Goal: Find specific page/section: Find specific page/section

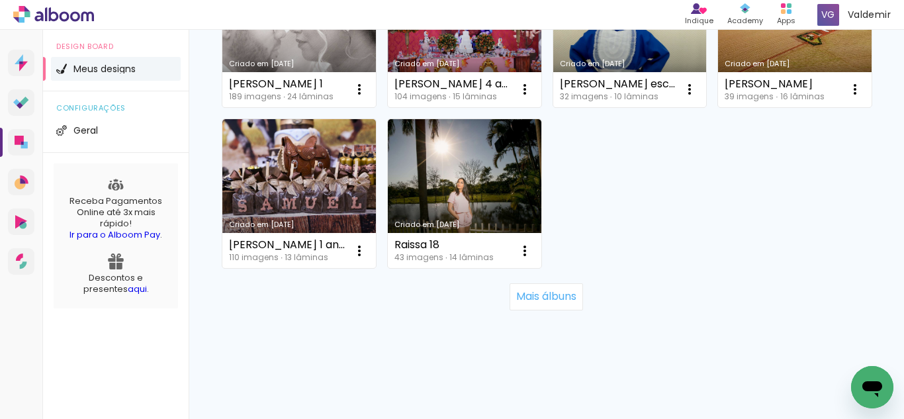
scroll to position [1341, 0]
click at [0, 0] on slot "Mais álbuns" at bounding box center [0, 0] width 0 height 0
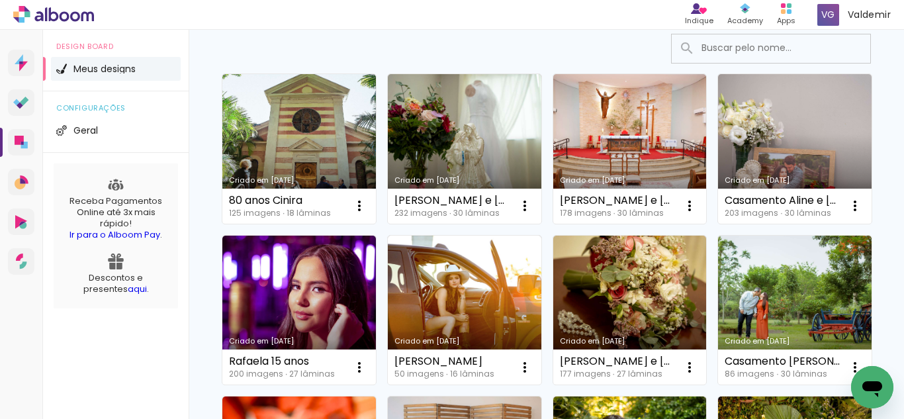
scroll to position [99, 0]
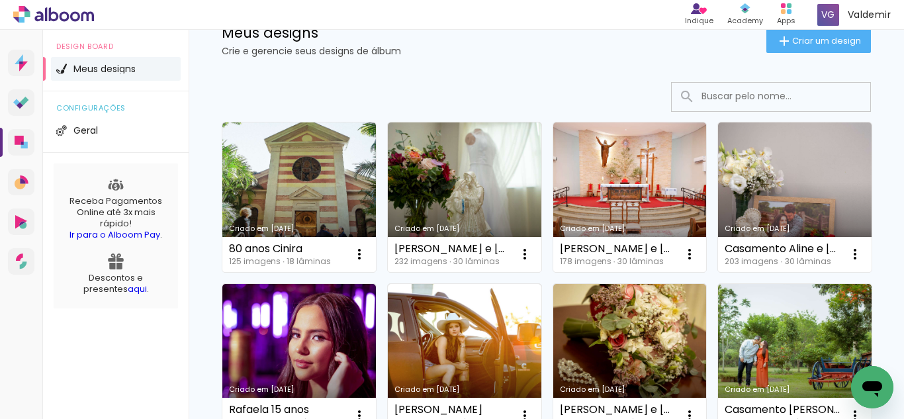
scroll to position [0, 0]
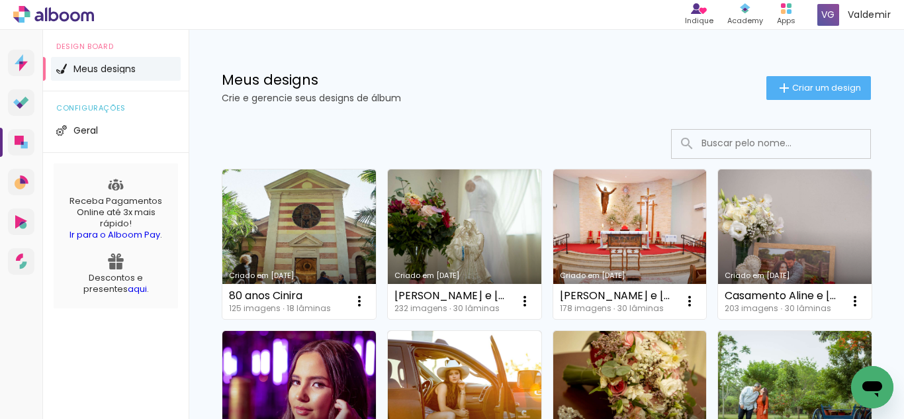
drag, startPoint x: 825, startPoint y: 154, endPoint x: 801, endPoint y: 189, distance: 42.4
click at [796, 142] on input at bounding box center [789, 143] width 189 height 27
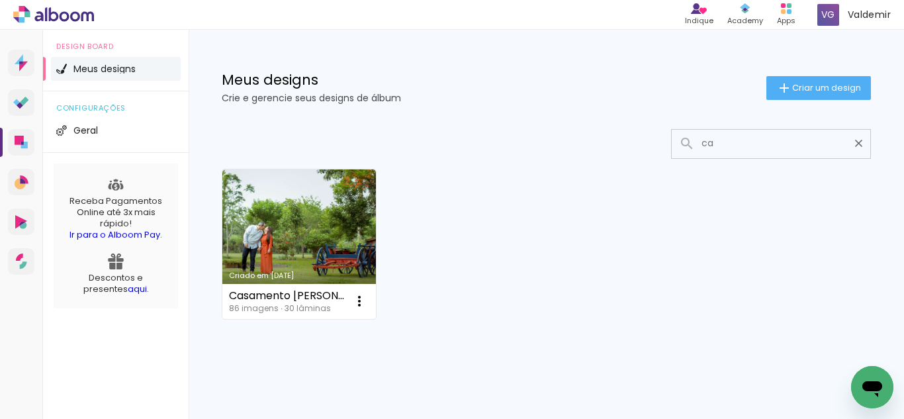
type input "c"
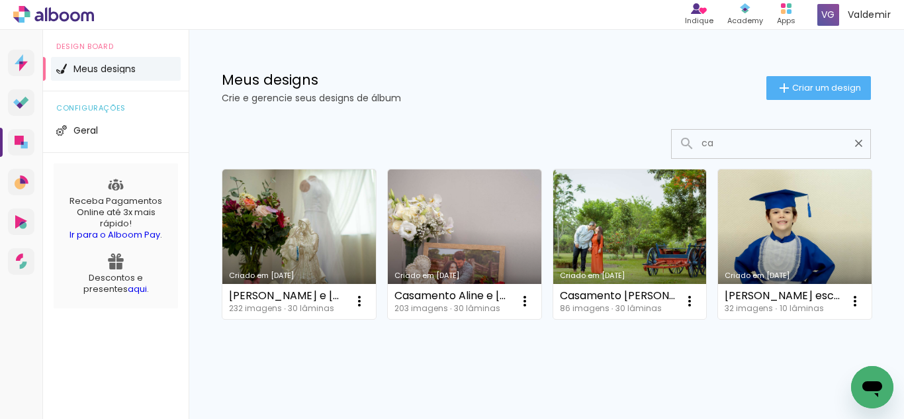
type input "c"
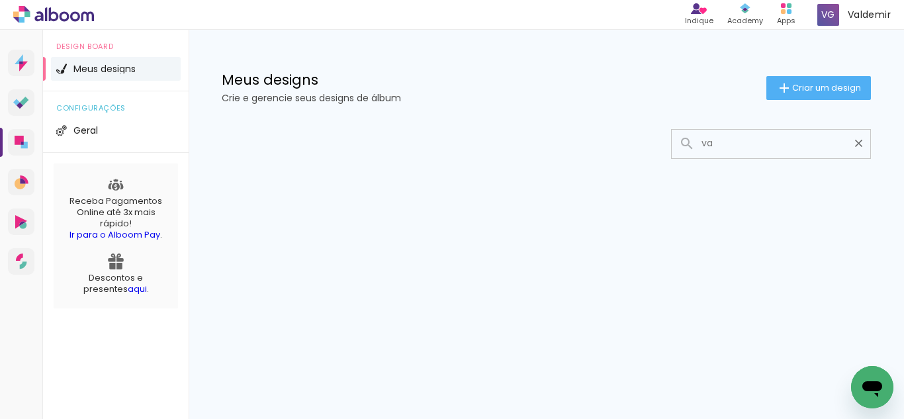
type input "v"
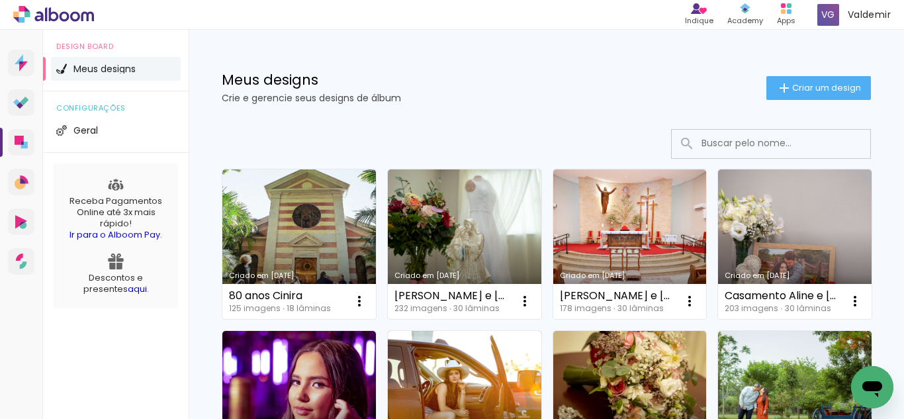
click at [147, 70] on li "Meus designs" at bounding box center [116, 69] width 130 height 24
click at [544, 81] on h1 "Meus designs" at bounding box center [494, 80] width 545 height 14
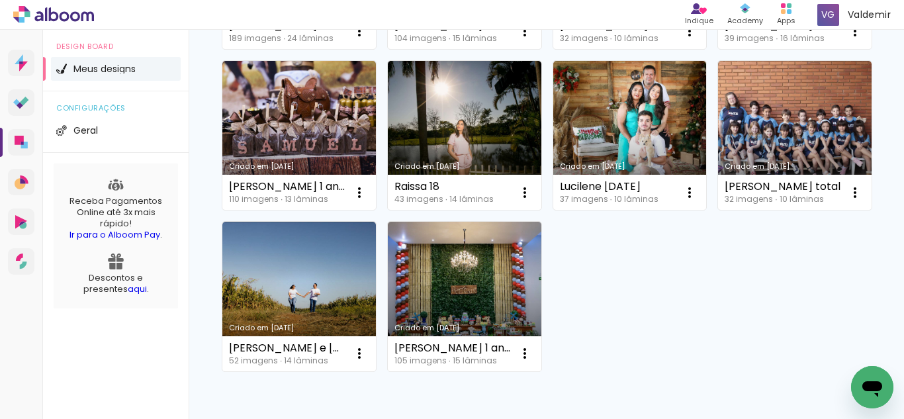
scroll to position [736, 0]
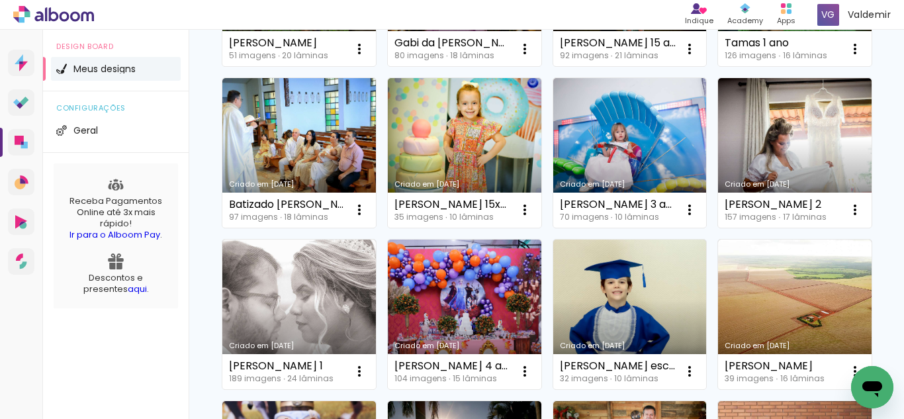
click at [806, 250] on div "Criado em [DATE] 80 anos Cinira 125 imagens ∙ 18 lâminas Abrir Fazer uma cópia …" at bounding box center [546, 72] width 661 height 1290
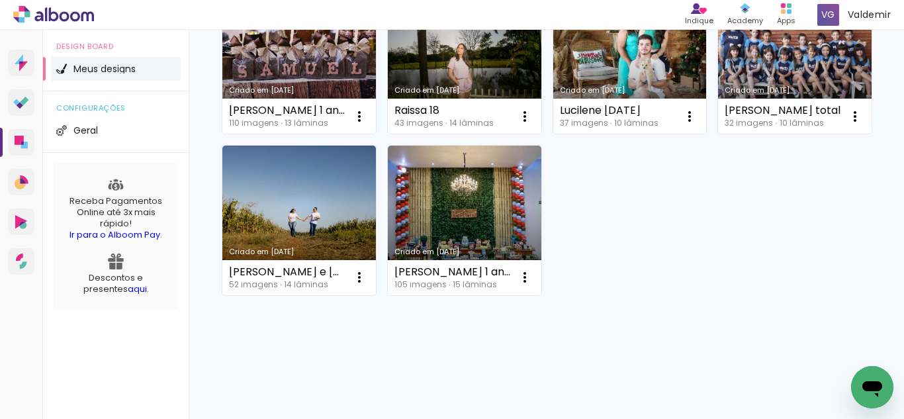
scroll to position [1466, 0]
click at [21, 55] on icon at bounding box center [21, 62] width 13 height 17
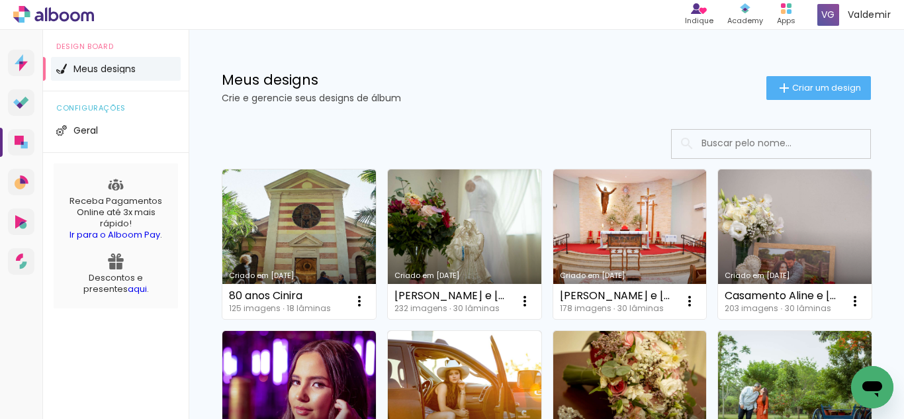
click at [708, 64] on div "Meus designs Crie e gerencie seus designs de álbum Criar um design" at bounding box center [547, 73] width 716 height 86
click at [498, 58] on div "Meus designs Crie e gerencie seus designs de álbum Criar um design" at bounding box center [547, 73] width 716 height 86
click at [561, 67] on div "Meus designs Crie e gerencie seus designs de álbum Criar um design" at bounding box center [547, 73] width 716 height 86
click at [541, 58] on div "Meus designs Crie e gerencie seus designs de álbum Criar um design" at bounding box center [547, 73] width 716 height 86
